Goal: Transaction & Acquisition: Purchase product/service

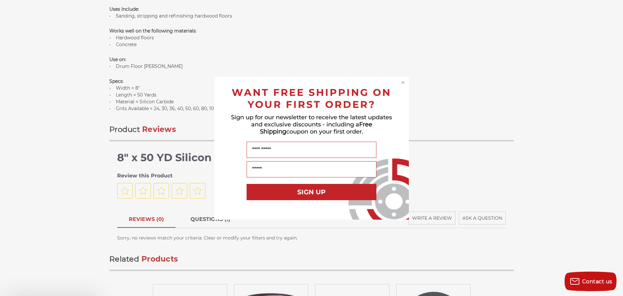
scroll to position [584, 0]
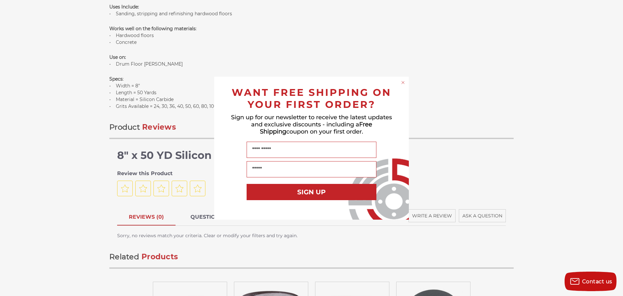
click at [403, 83] on circle "Close dialog" at bounding box center [403, 82] width 6 height 6
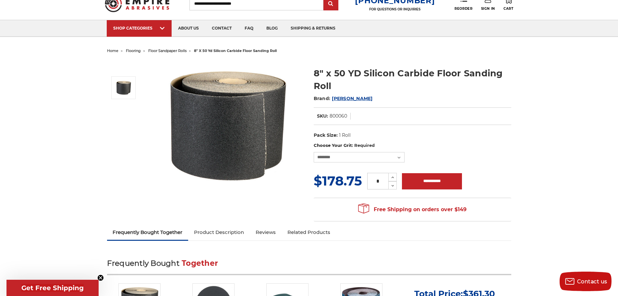
scroll to position [0, 0]
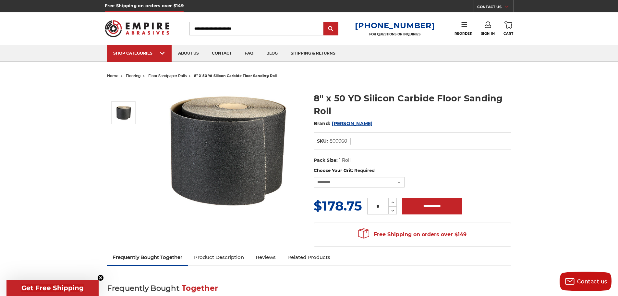
click at [170, 76] on span "floor sandpaper rolls" at bounding box center [167, 75] width 38 height 5
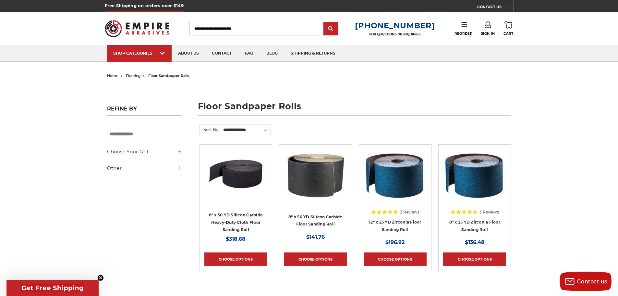
click at [182, 168] on aside "Refine by × Browse by Choose Your Grit, Grit & more Hide Filters Show Filters C…" at bounding box center [144, 142] width 82 height 81
click at [179, 167] on icon at bounding box center [179, 167] width 5 height 5
click at [179, 153] on icon at bounding box center [179, 151] width 5 height 5
